Goal: Transaction & Acquisition: Purchase product/service

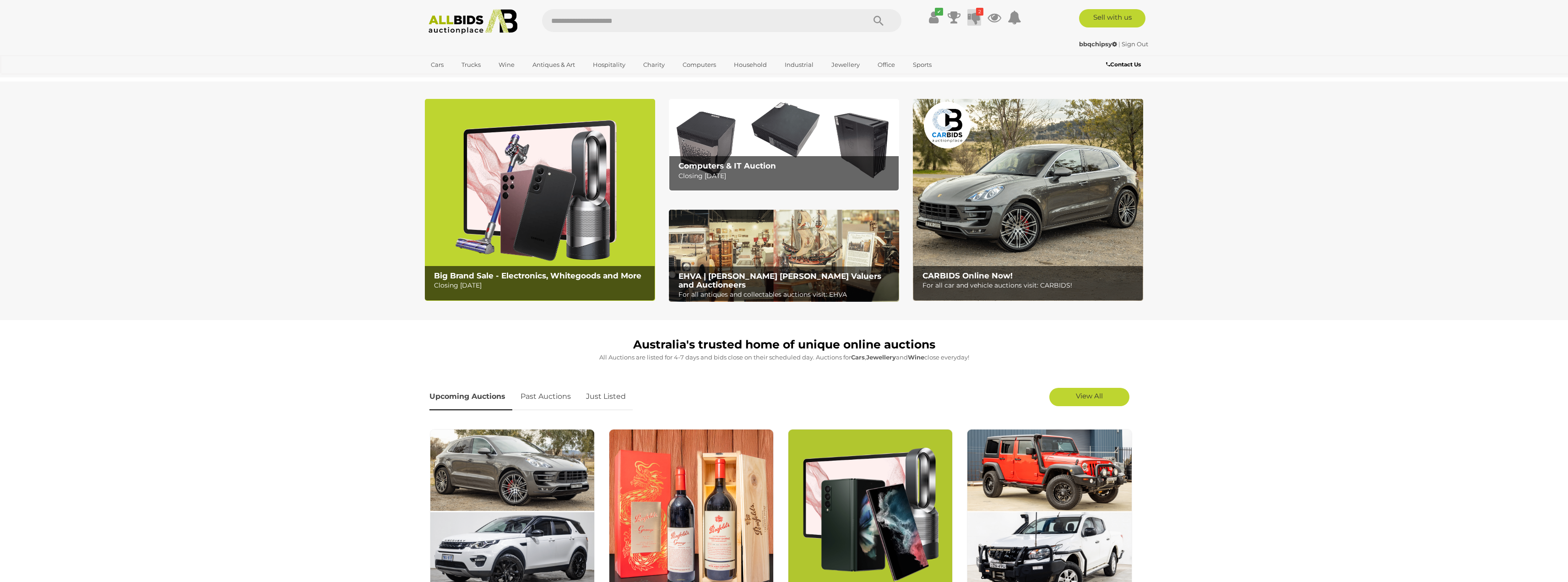
click at [973, 19] on icon at bounding box center [974, 17] width 13 height 16
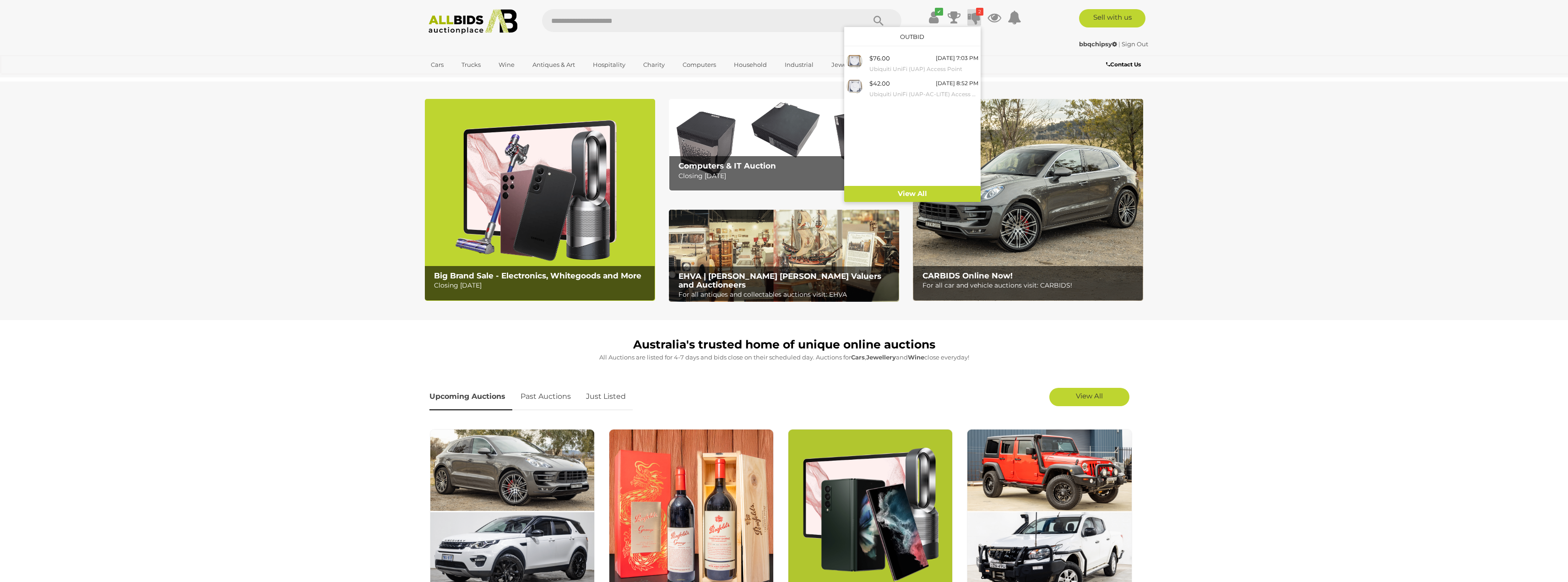
click at [1420, 133] on section "Big Brand Sale - Electronics, Whitegoods and More Closing Monday 11th August Co…" at bounding box center [784, 201] width 1568 height 239
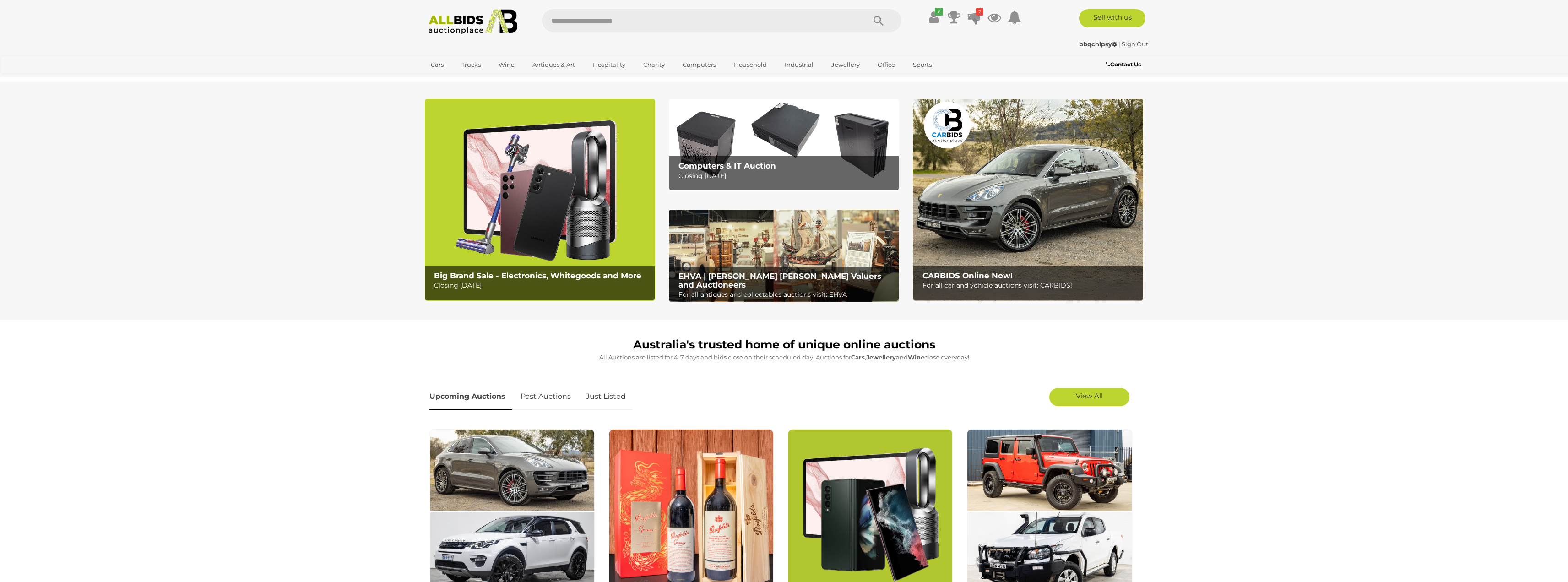
click at [880, 139] on img at bounding box center [783, 145] width 230 height 92
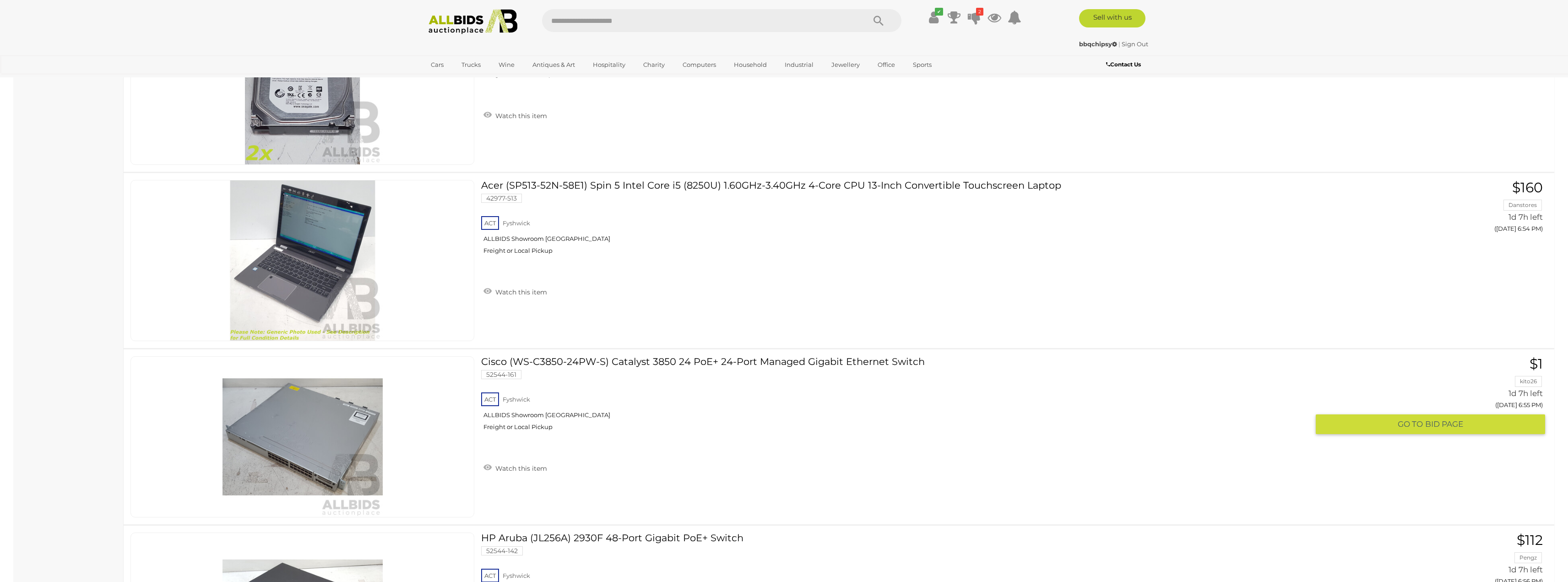
scroll to position [2976, 0]
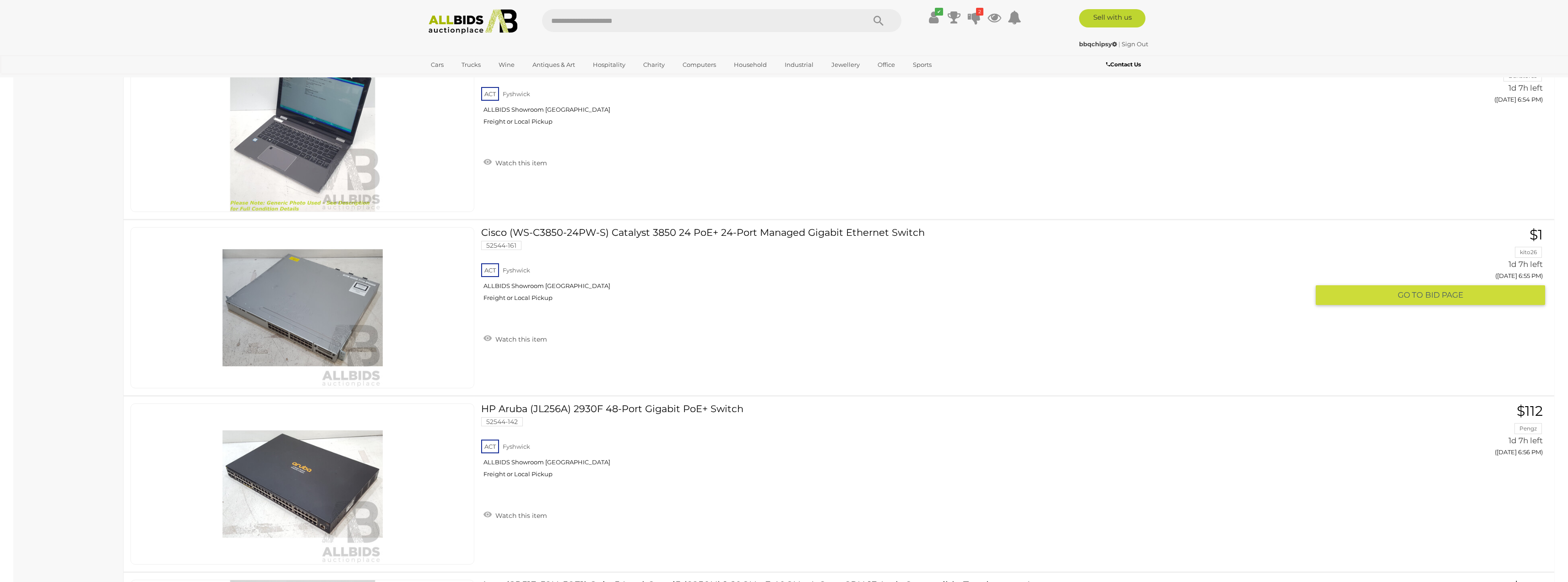
drag, startPoint x: 601, startPoint y: 286, endPoint x: 1150, endPoint y: 281, distance: 549.0
click at [1150, 281] on div "ACT [GEOGRAPHIC_DATA] ALLBIDS Showroom Fyshwick Freight or Local Pickup" at bounding box center [895, 284] width 828 height 47
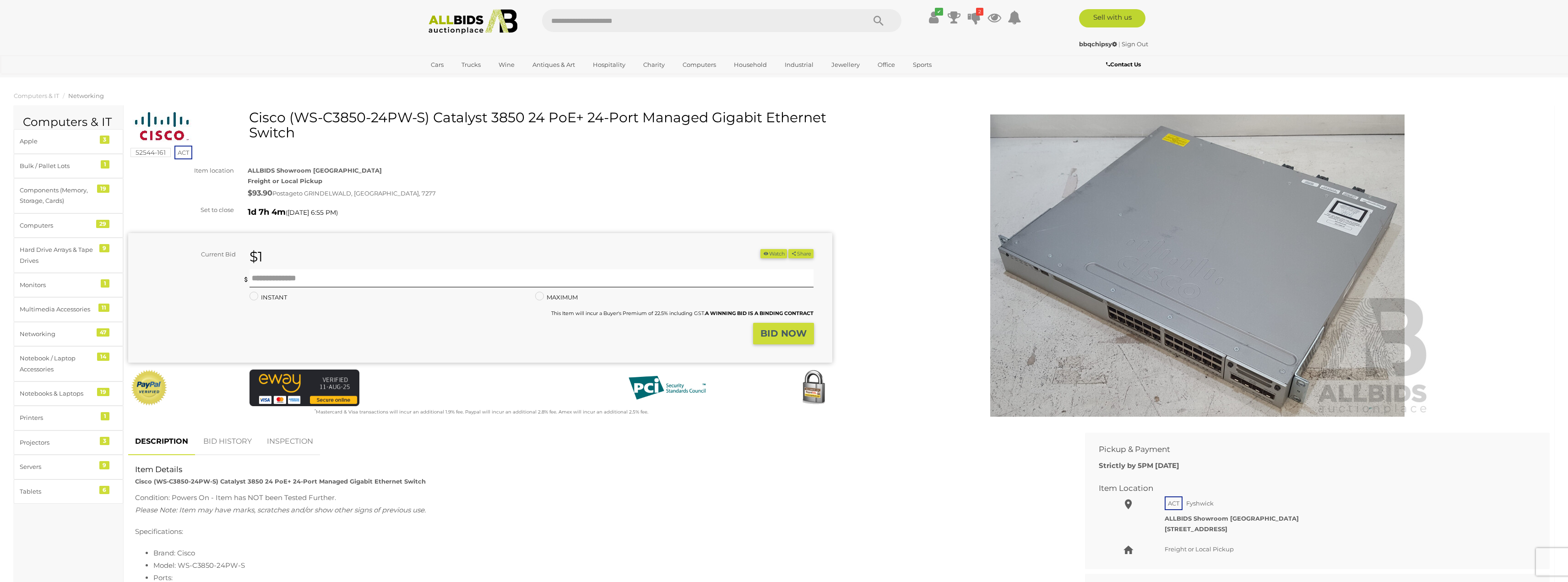
drag, startPoint x: 0, startPoint y: 0, endPoint x: 913, endPoint y: 177, distance: 930.0
click at [913, 177] on link at bounding box center [1198, 265] width 704 height 302
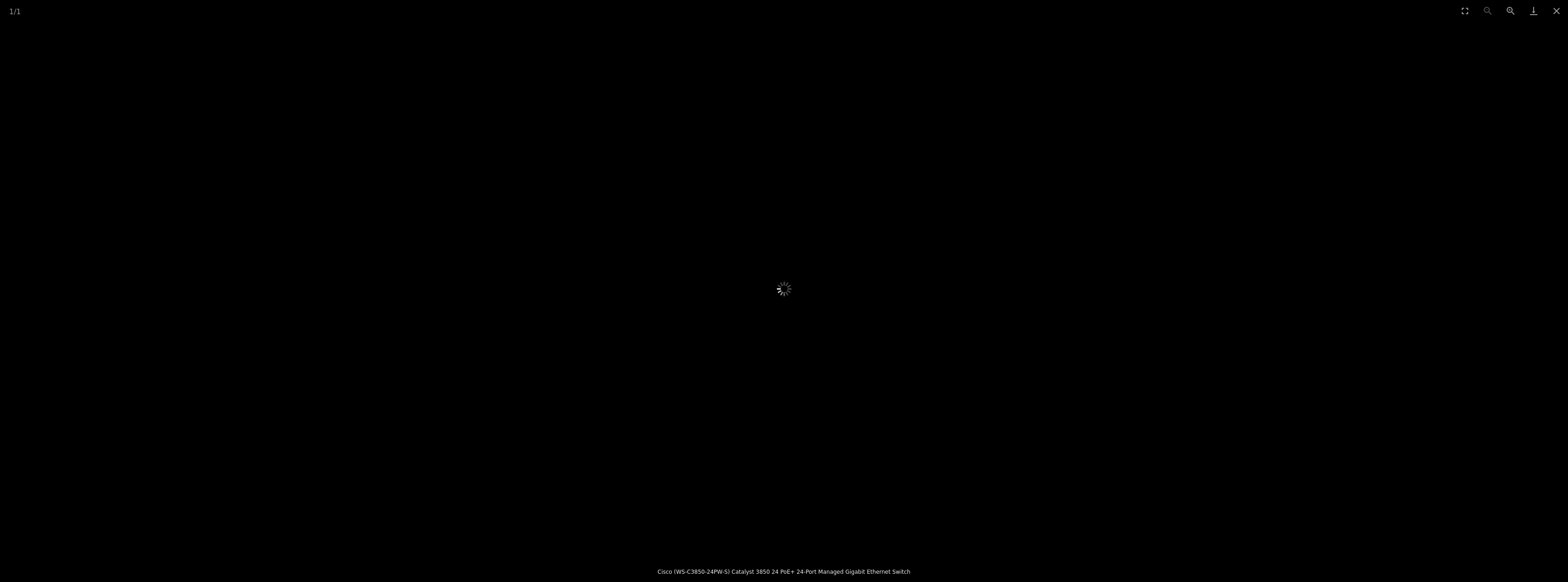
scroll to position [274, 0]
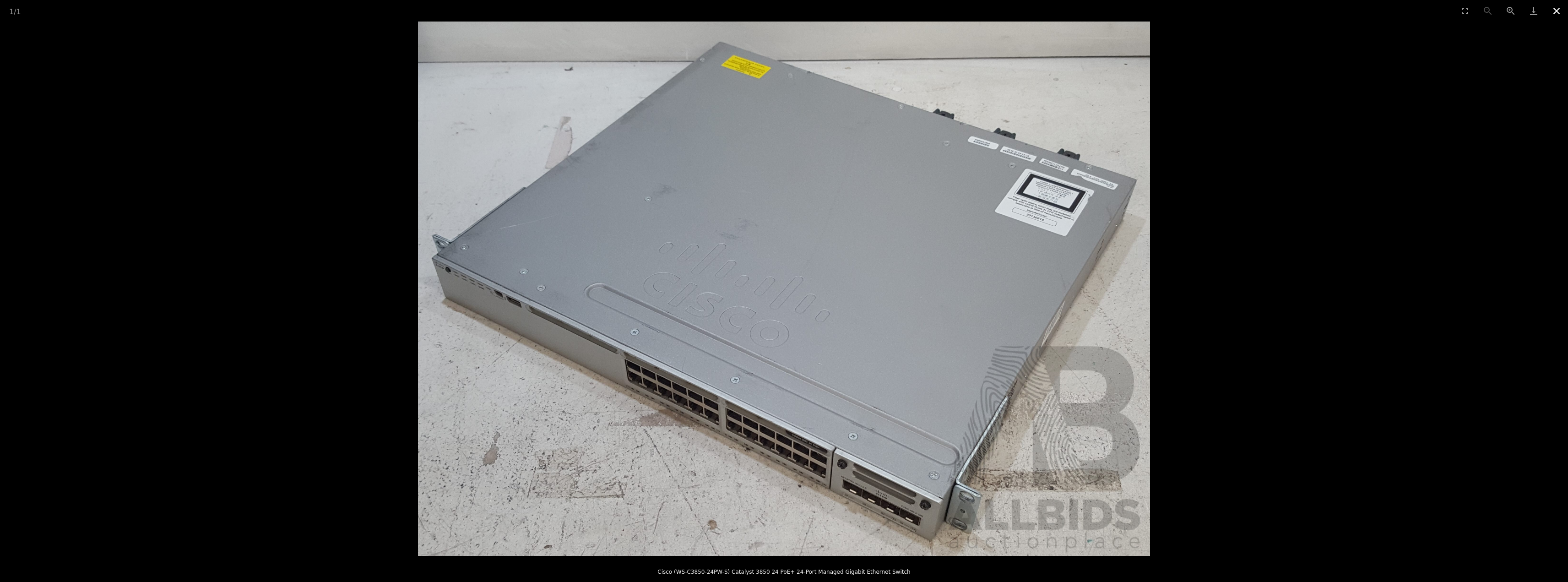
click at [1561, 9] on button "Close gallery" at bounding box center [1557, 11] width 23 height 22
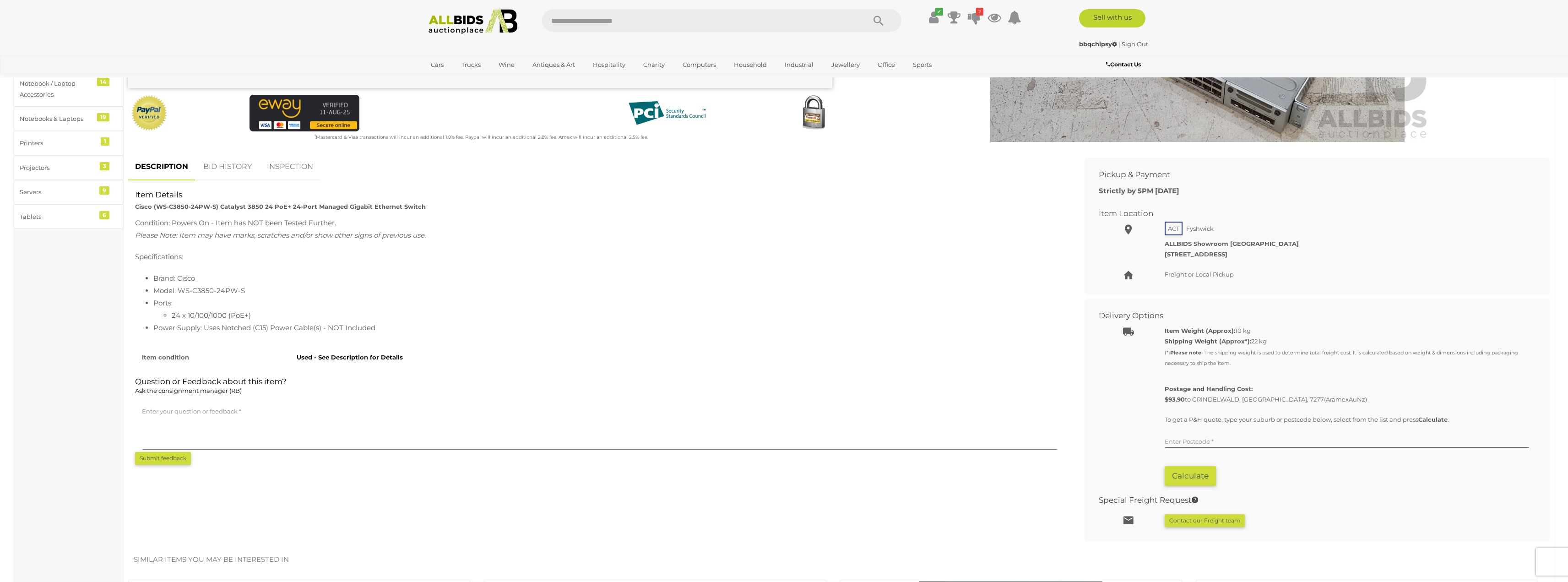
scroll to position [0, 0]
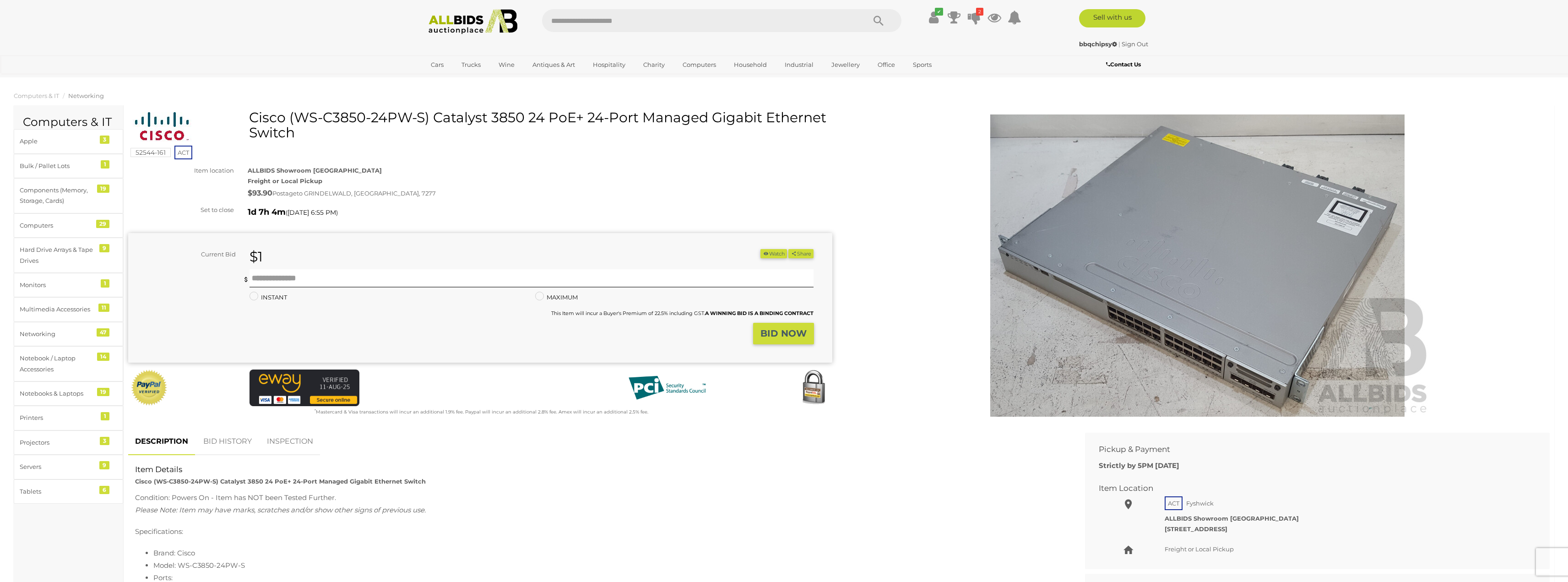
click at [1329, 389] on img at bounding box center [1198, 265] width 469 height 302
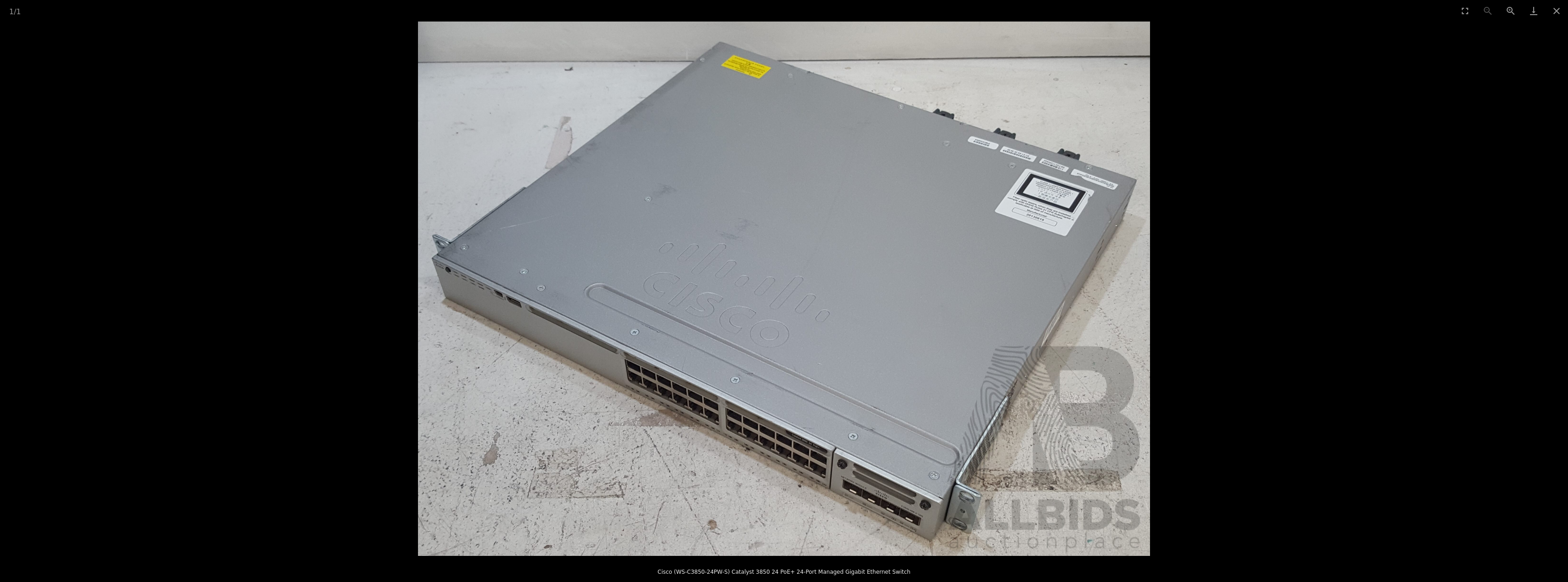
click at [856, 507] on img at bounding box center [784, 289] width 732 height 534
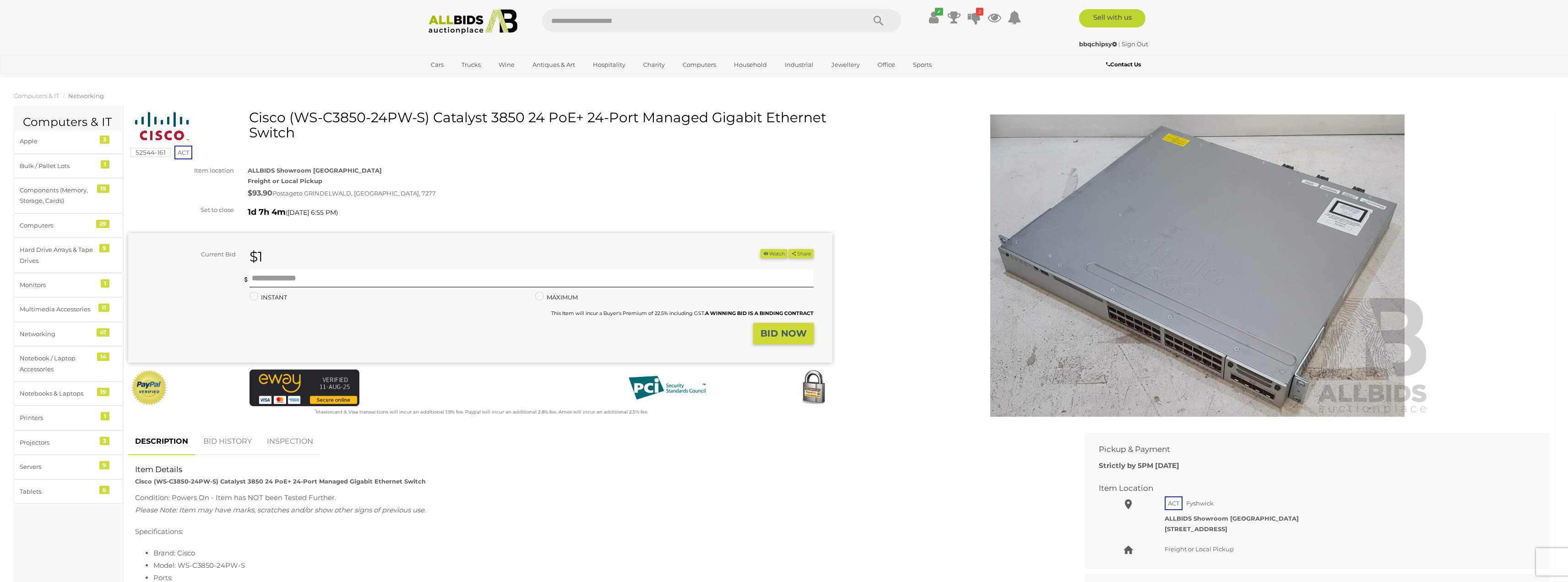
drag, startPoint x: 438, startPoint y: 117, endPoint x: 525, endPoint y: 118, distance: 87.0
click at [525, 118] on h1 "Cisco (WS-C3850-24PW-S) Catalyst 3850 24 PoE+ 24-Port Managed Gigabit Ethernet …" at bounding box center [481, 125] width 697 height 30
click at [1280, 332] on img at bounding box center [1198, 265] width 469 height 302
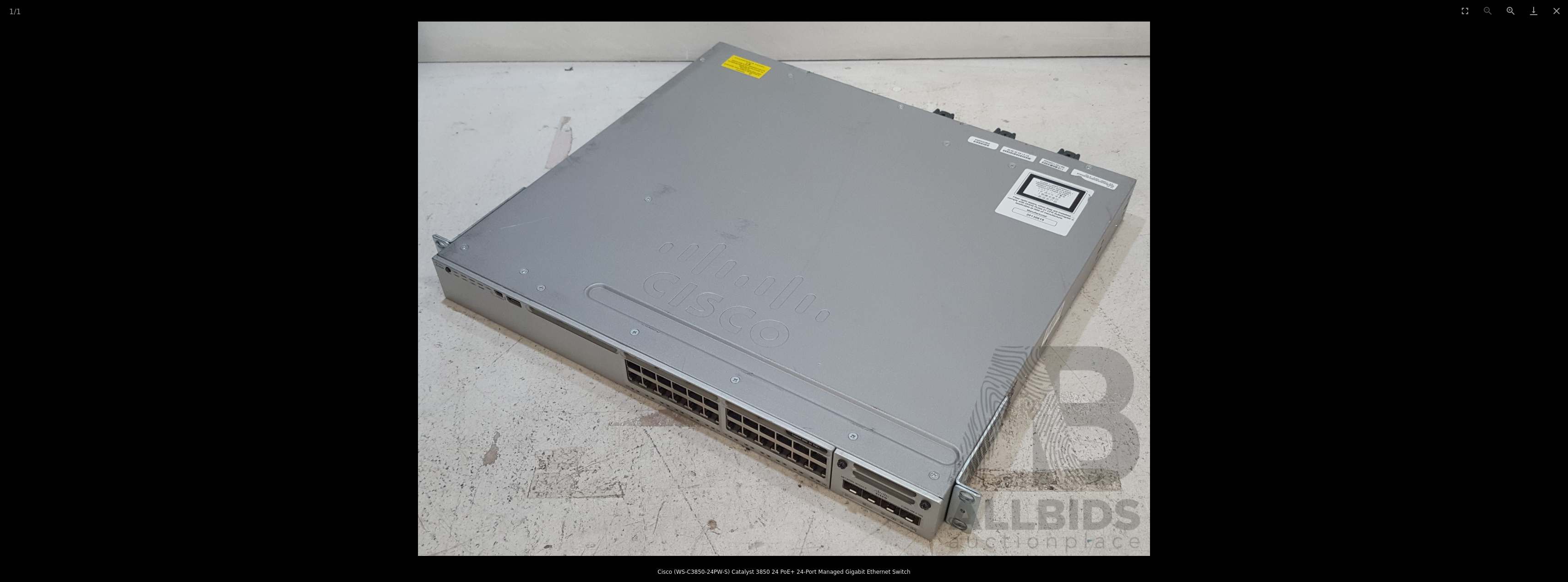
click at [648, 441] on img at bounding box center [784, 289] width 732 height 534
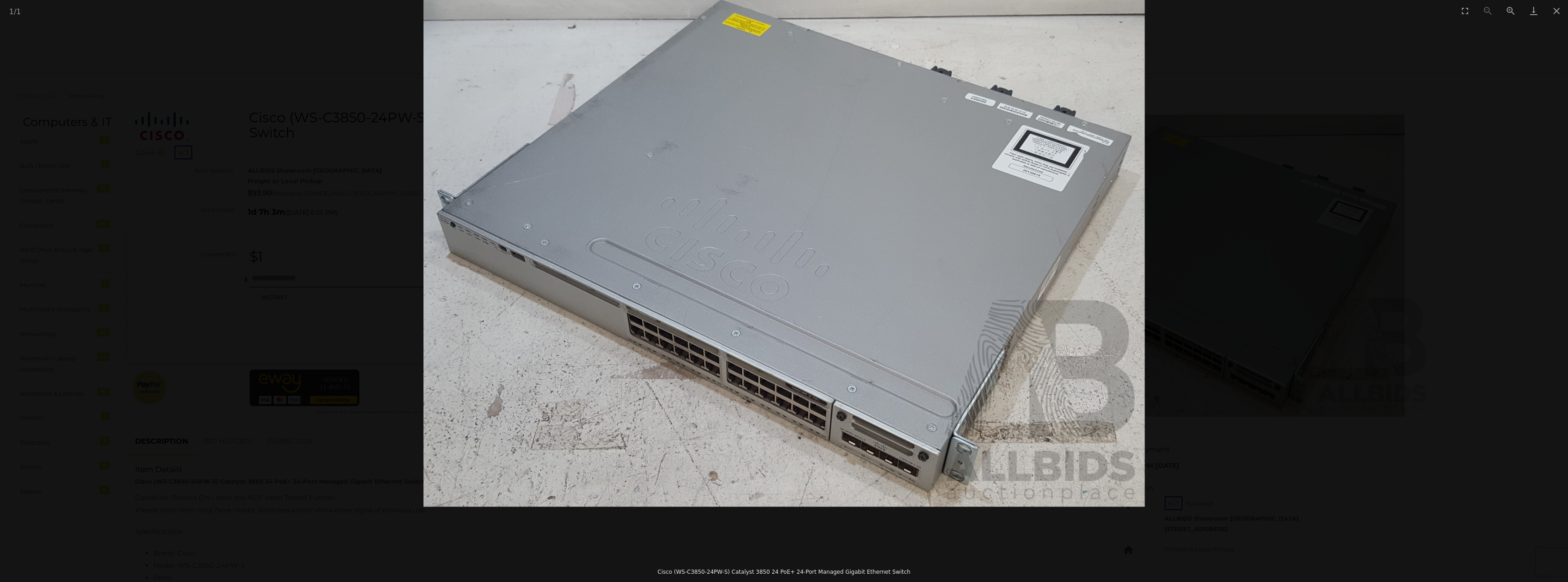
drag, startPoint x: 963, startPoint y: 475, endPoint x: 946, endPoint y: 429, distance: 49.0
click at [946, 429] on img at bounding box center [783, 243] width 721 height 526
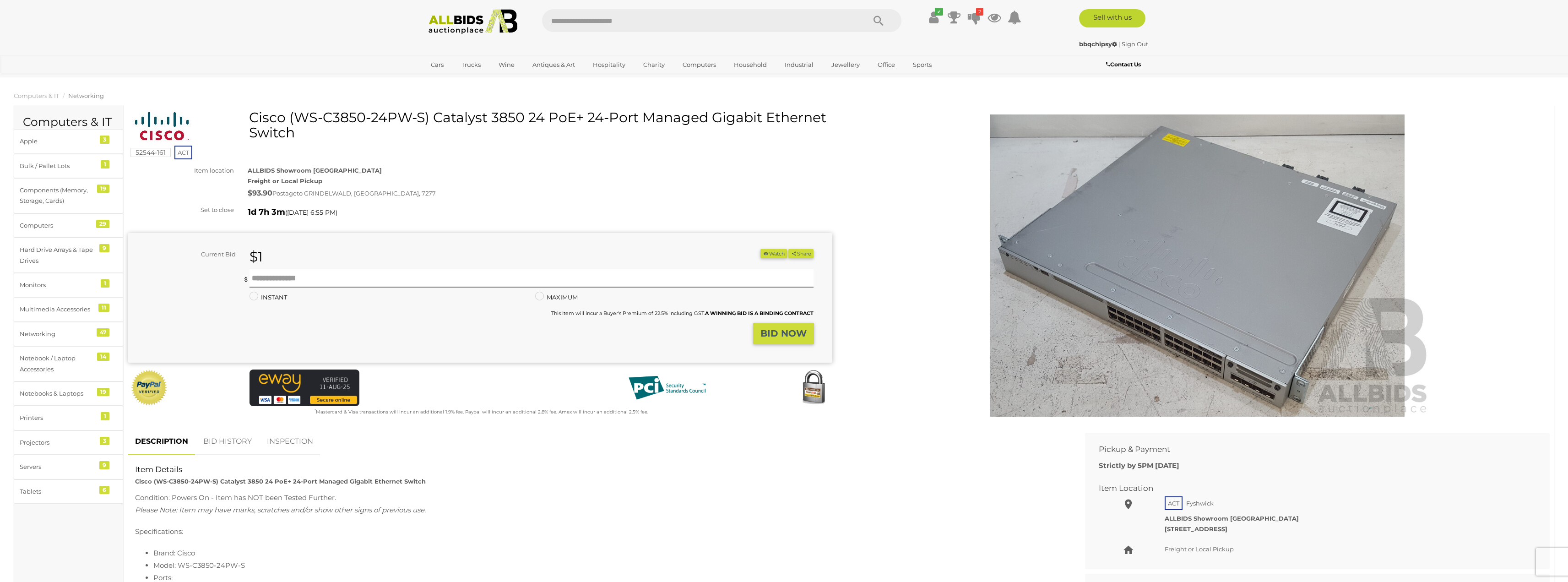
click at [1151, 357] on img at bounding box center [1198, 265] width 469 height 302
click at [338, 189] on div "$93.90 Postage to GRINDELWALD, TAS, 7277" at bounding box center [540, 193] width 584 height 13
